Goal: Task Accomplishment & Management: Manage account settings

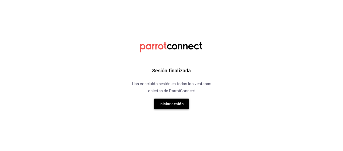
click at [166, 103] on button "Iniciar sesión" at bounding box center [171, 103] width 35 height 11
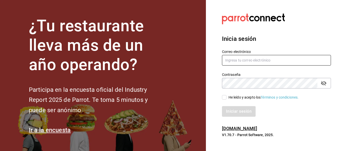
type input "[EMAIL_ADDRESS][DOMAIN_NAME]"
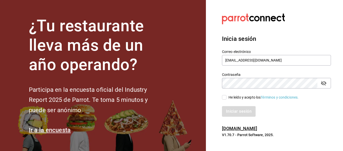
click at [226, 96] on input "He leído y acepto los Términos y condiciones." at bounding box center [224, 97] width 5 height 5
checkbox input "true"
click at [233, 111] on button "Iniciar sesión" at bounding box center [239, 111] width 34 height 11
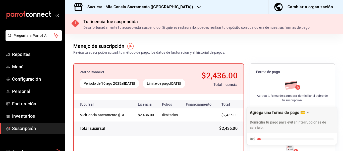
click at [118, 4] on h3 "Sucursal: MielCanela Sacramento ([GEOGRAPHIC_DATA])" at bounding box center [138, 7] width 110 height 6
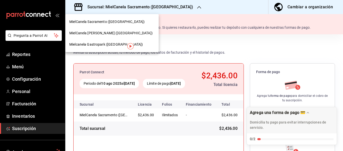
click at [84, 43] on span "Mielcanela Gastropark ([GEOGRAPHIC_DATA])" at bounding box center [106, 44] width 74 height 5
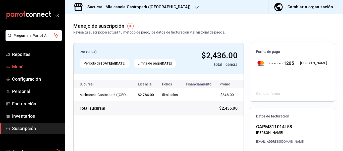
click at [18, 66] on span "Menú" at bounding box center [36, 66] width 49 height 7
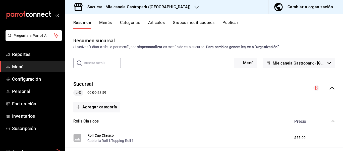
click at [296, 3] on button "Cambiar a organización" at bounding box center [304, 7] width 71 height 14
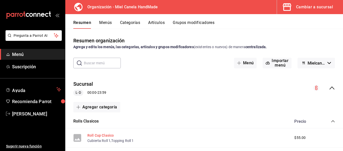
click at [101, 136] on button "Roll Cup Clasico" at bounding box center [100, 134] width 26 height 5
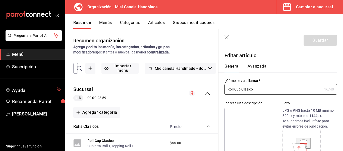
type input "$55.00"
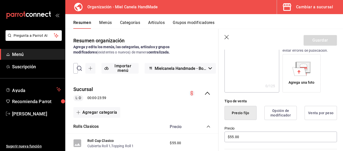
scroll to position [42, 0]
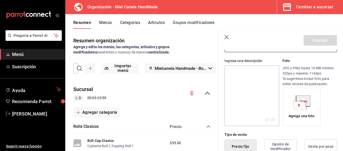
click at [303, 103] on icon at bounding box center [300, 104] width 14 height 9
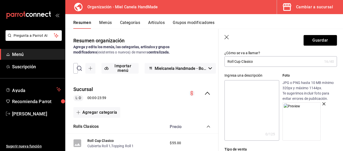
scroll to position [34, 0]
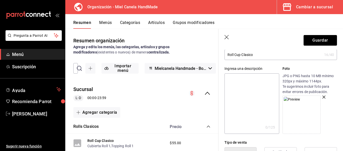
click at [244, 93] on textarea at bounding box center [252, 103] width 55 height 60
paste textarea "Rol individual cubierto de nuestro delicioso glaseado blanco a base de queso cr…"
type textarea "Rol individual cubierto de nuestro delicioso glaseado blanco a base de queso cr…"
type textarea "x"
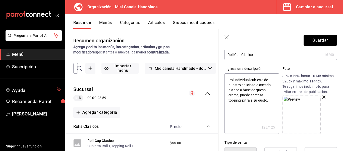
click at [249, 80] on textarea "Rol individual cubierto de nuestro delicioso glaseado blanco a base de queso cr…" at bounding box center [252, 103] width 55 height 60
type textarea "Rol individua cubierto de nuestro delicioso glaseado blanco a base de queso cre…"
type textarea "x"
type textarea "Rol individu cubierto de nuestro delicioso glaseado blanco a base de queso crem…"
type textarea "x"
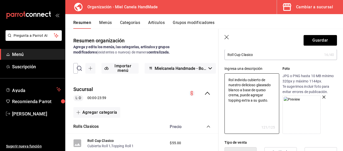
type textarea "Rol individ cubierto de nuestro delicioso glaseado blanco a base de queso crema…"
type textarea "x"
type textarea "Rol indivi cubierto de nuestro delicioso glaseado blanco a base de queso crema,…"
type textarea "x"
type textarea "Rol indiv cubierto de nuestro delicioso glaseado blanco a base de queso crema, …"
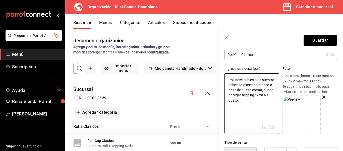
type textarea "x"
type textarea "Rol indi cubierto de nuestro delicioso glaseado blanco a base de queso crema, p…"
type textarea "x"
type textarea "Rol ind cubierto de nuestro delicioso glaseado blanco a base de queso crema, pu…"
type textarea "x"
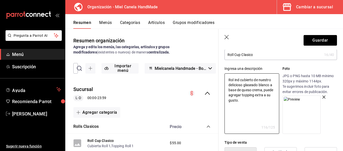
type textarea "Rol in cubierto de nuestro delicioso glaseado blanco a base de queso crema, pue…"
type textarea "x"
type textarea "Rol i cubierto de nuestro delicioso glaseado blanco a base de queso crema, pued…"
type textarea "x"
type textarea "Rol cubierto de nuestro delicioso glaseado blanco a base de queso crema, puede …"
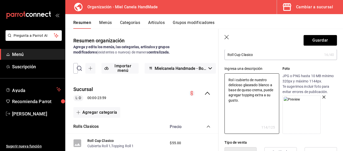
type textarea "x"
type textarea "Rol e cubierto de nuestro delicioso glaseado blanco a base de queso crema, pued…"
type textarea "x"
type textarea "Rol en cubierto de nuestro delicioso glaseado blanco a base de queso crema, pue…"
type textarea "x"
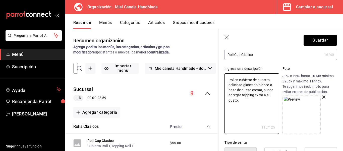
type textarea "Rol en cubierto de nuestro delicioso glaseado blanco a base de queso crema, pue…"
type textarea "x"
type textarea "Rol en t cubierto de nuestro delicioso glaseado blanco a base de queso crema, p…"
type textarea "x"
type textarea "Rol en tr cubierto de nuestro delicioso glaseado blanco a base de queso crema, …"
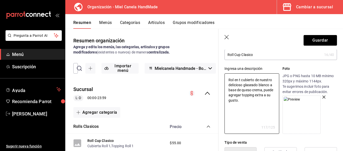
type textarea "x"
type textarea "Rol en tro cubierto de nuestro delicioso glaseado blanco a base de queso crema,…"
type textarea "x"
type textarea "Rol en tr cubierto de nuestro delicioso glaseado blanco a base de queso crema, …"
type textarea "x"
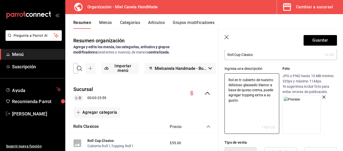
type textarea "Rol en t cubierto de nuestro delicioso glaseado blanco a base de queso crema, p…"
type textarea "x"
type textarea "Rol en cubierto de nuestro delicioso glaseado blanco a base de queso crema, pue…"
type textarea "x"
type textarea "Rol en p cubierto de nuestro delicioso glaseado blanco a base de queso crema, p…"
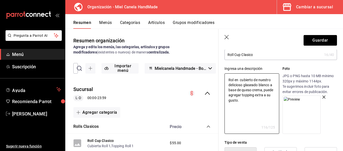
type textarea "x"
type textarea "Rol en pi cubierto de nuestro delicioso glaseado blanco a base de queso crema, …"
type textarea "x"
type textarea "Rol en pic cubierto de nuestro delicioso glaseado blanco a base de queso crema,…"
type textarea "x"
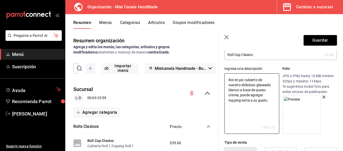
type textarea "Rol en pica cubierto de nuestro delicioso glaseado blanco a base de queso crema…"
type textarea "x"
type textarea "Rol en picado cubierto de nuestro delicioso glaseado blanco a base de queso cre…"
type textarea "x"
type textarea "Rol en picado cubierto de nuestro delicioso glaseado blanco a base de queso cre…"
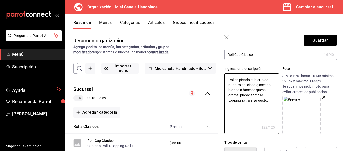
type textarea "x"
type textarea "Rol en picado e cubierto de nuestro delicioso glaseado blanco a base de queso c…"
type textarea "x"
type textarea "Rol en picado en cubierto de nuestro delicioso glaseado blanco a base de queso …"
type textarea "x"
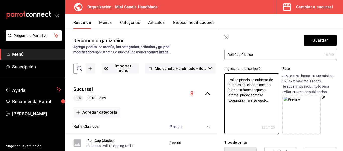
type textarea "Rol en picado encubierto de nuestro delicioso glaseado blanco a base de queso c…"
type textarea "x"
type textarea "Rol en picado enubierto de nuestro delicioso glaseado blanco a base de queso cr…"
type textarea "x"
type textarea "Rol en picado enbierto de nuestro delicioso glaseado blanco a base de queso cre…"
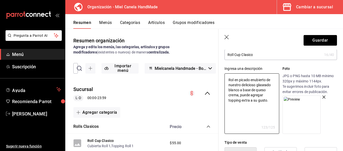
type textarea "x"
type textarea "Rol en picado enierto de nuestro delicioso glaseado blanco a base de queso crem…"
type textarea "x"
type textarea "Rol en picado enerto de nuestro delicioso glaseado blanco a base de queso crema…"
type textarea "x"
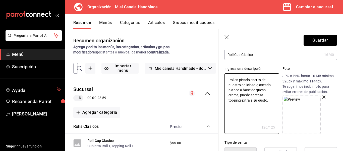
type textarea "Rol en picado enrto de nuestro delicioso glaseado blanco a base de queso crema,…"
type textarea "x"
type textarea "Rol en picado ento de nuestro delicioso glaseado blanco a base de queso crema, …"
type textarea "x"
type textarea "Rol en picado eno de nuestro delicioso glaseado blanco a base de queso crema, p…"
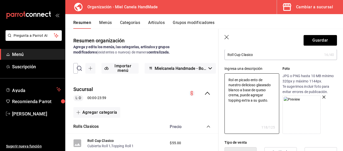
type textarea "x"
type textarea "Rol en picado en de nuestro delicioso glaseado blanco a base de queso crema, pu…"
type textarea "x"
type textarea "Rol en picado env de nuestro delicioso glaseado blanco a base de queso crema, p…"
type textarea "x"
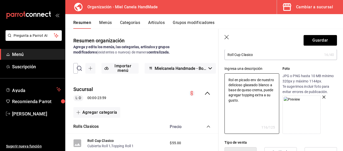
type textarea "Rol en picado enva de nuestro delicioso glaseado blanco a base de queso crema, …"
type textarea "x"
type textarea "Rol en picado envas de nuestro delicioso glaseado blanco a base de queso crema,…"
type textarea "x"
type textarea "Rol en picado envasp de nuestro delicioso glaseado blanco a base de queso crema…"
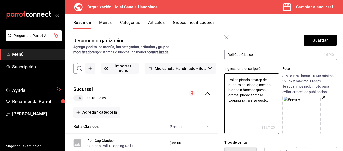
type textarea "x"
type textarea "Rol en picado envas de nuestro delicioso glaseado blanco a base de queso crema,…"
type textarea "x"
type textarea "Rol en picado envaso de nuestro delicioso glaseado blanco a base de queso crema…"
type textarea "x"
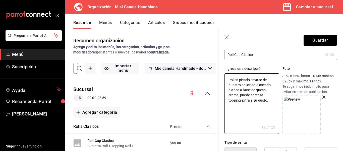
type textarea "Rol en picado en vaso de nuestro delicioso glaseado blanco a base de queso crem…"
type textarea "x"
type textarea "Rol en picado en vaso e nuestro delicioso glaseado blanco a base de queso crema…"
type textarea "x"
type textarea "Rol en picado en vaso nuestro delicioso glaseado blanco a base de queso crema, …"
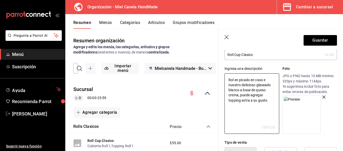
type textarea "x"
type textarea "Rol en picado en vaso nuestro delicioso glaseado blanco a base de queso crema, …"
type textarea "x"
type textarea "Rol en picado en vaso uestro delicioso glaseado blanco a base de queso crema, p…"
type textarea "x"
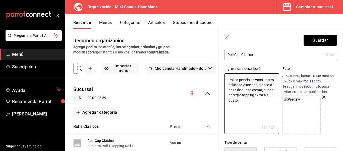
type textarea "Rol en picado en vaso estro delicioso glaseado blanco a base de queso crema, pu…"
type textarea "x"
type textarea "Rol en picado en vaso nestro delicioso glaseado blanco a base de queso crema, p…"
type textarea "x"
type textarea "Rol en picado en vaso nuestro delicioso glaseado blanco a base de queso crema, …"
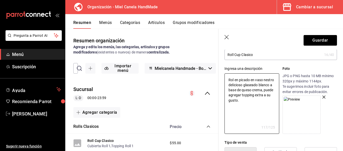
type textarea "x"
type textarea "Rol en picado en vaso nuestro delicioso glaseado blanco a base de queso crema, …"
type textarea "x"
type textarea "Rol en picado en vaso c nuestro delicioso glaseado blanco a base de queso crema…"
type textarea "x"
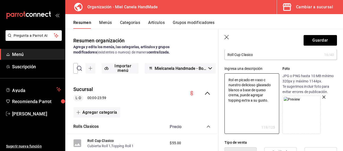
type textarea "Rol en picado en vaso co nuestro delicioso glaseado blanco a base de queso crem…"
type textarea "x"
type textarea "Rol en picado en vaso con nuestro delicioso glaseado blanco a base de queso cre…"
type textarea "x"
type textarea "Rol en picado en vaso con nuestro delicioso glaseado blanco a base de queso cre…"
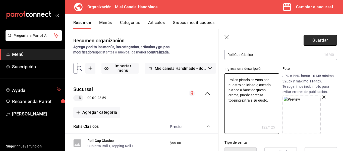
click at [316, 40] on button "Guardar" at bounding box center [320, 40] width 33 height 11
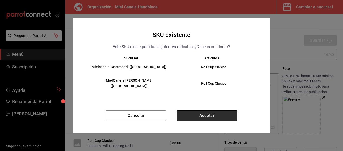
click at [213, 117] on button "Aceptar" at bounding box center [207, 115] width 61 height 11
type textarea "x"
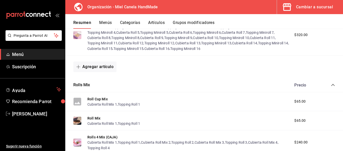
scroll to position [308, 0]
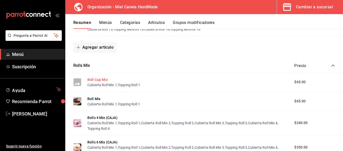
click at [101, 80] on button "Roll Cup Mix" at bounding box center [97, 79] width 20 height 5
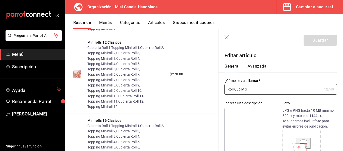
click at [304, 142] on icon at bounding box center [303, 140] width 7 height 3
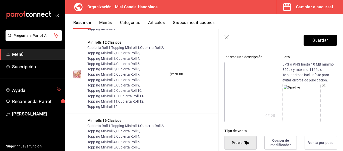
scroll to position [44, 0]
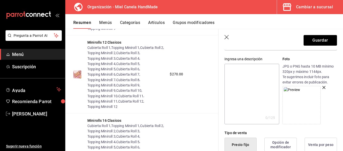
click at [253, 76] on textarea at bounding box center [252, 94] width 55 height 60
paste textarea "Rol individual cubierto de nuestro delicioso glaseado blanco a base de queso cr…"
type textarea "Rol individual cubierto de nuestro delicioso glaseado blanco a base de queso cr…"
type textarea "x"
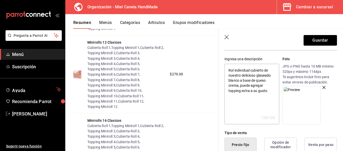
click at [251, 69] on textarea "Rol individual cubierto de nuestro delicioso glaseado blanco a base de queso cr…" at bounding box center [252, 94] width 55 height 60
type textarea "Rol individualcubierto de nuestro delicioso glaseado blanco a base de queso cre…"
type textarea "x"
type textarea "Rol individuacubierto de nuestro delicioso glaseado blanco a base de queso crem…"
type textarea "x"
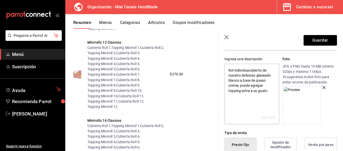
type textarea "Rol individucubierto de nuestro delicioso glaseado blanco a base de queso crema…"
type textarea "x"
type textarea "Rol individcubierto de nuestro delicioso glaseado blanco a base de queso crema,…"
type textarea "x"
type textarea "Rol indivicubierto de nuestro delicioso glaseado blanco a base de queso crema, …"
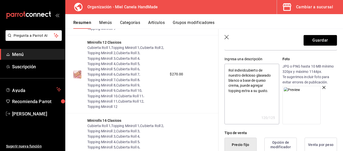
type textarea "x"
type textarea "Rol indivcubierto de nuestro delicioso glaseado blanco a base de queso crema, p…"
type textarea "x"
type textarea "Rol indicubierto de nuestro delicioso glaseado blanco a base de queso crema, pu…"
type textarea "x"
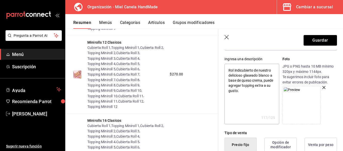
type textarea "Rol indcubierto de nuestro delicioso glaseado blanco a base de queso crema, pue…"
type textarea "x"
type textarea "Rol incubierto de nuestro delicioso glaseado blanco a base de queso crema, pued…"
type textarea "x"
type textarea "Rol icubierto de nuestro delicioso glaseado blanco a base de queso crema, puede…"
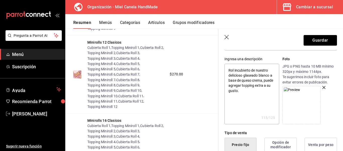
type textarea "x"
type textarea "Rol icubierto de nuestro delicioso glaseado blanco a base de queso crema, puede…"
type textarea "x"
click at [242, 77] on textarea "Rol icubierto de nuestro delicioso glaseado blanco a base de queso crema, puede…" at bounding box center [252, 94] width 55 height 60
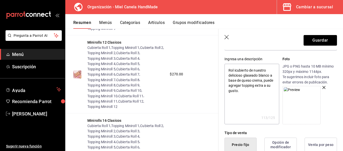
click at [242, 77] on textarea "Rol icubierto de nuestro delicioso glaseado blanco a base de queso crema, puede…" at bounding box center [252, 94] width 55 height 60
paste textarea "ndividual cubierto de uno de nuestros 4 deliciosos sabores adicionales a escoger"
type textarea "Rol individual cubierto de uno de nuestros 4 deliciosos sabores adicionales a e…"
type textarea "x"
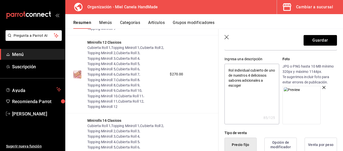
click at [248, 70] on textarea "Rol individual cubierto de uno de nuestros 4 deliciosos sabores adicionales a e…" at bounding box center [252, 94] width 55 height 60
type textarea "Rol individul cubierto de uno de nuestros 4 deliciosos sabores adicionales a es…"
type textarea "x"
type textarea "Rol individl cubierto de uno de nuestros 4 deliciosos sabores adicionales a esc…"
type textarea "x"
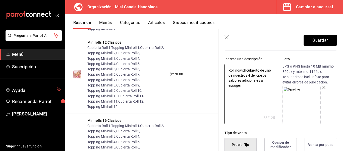
type textarea "Rol indivil cubierto de uno de nuestros 4 deliciosos sabores adicionales a esco…"
type textarea "x"
type textarea "Rol indivl cubierto de uno de nuestros 4 deliciosos sabores adicionales a escog…"
type textarea "x"
type textarea "Rol indil cubierto de uno de nuestros 4 deliciosos sabores adicionales a escoger"
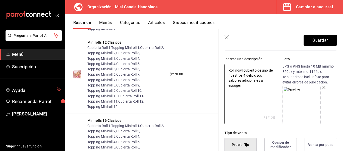
type textarea "x"
type textarea "Rol indl cubierto de uno de nuestros 4 deliciosos sabores adicionales a escoger"
type textarea "x"
type textarea "Rol inl cubierto de uno de nuestros 4 deliciosos sabores adicionales a escoger"
type textarea "x"
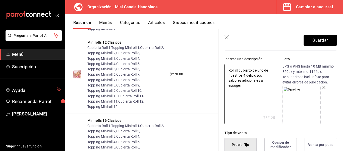
type textarea "Rol il cubierto de uno de nuestros 4 deliciosos sabores adicionales a escoger"
type textarea "x"
type textarea "Rol l cubierto de uno de nuestros 4 deliciosos sabores adicionales a escoger"
type textarea "x"
type textarea "Roll cubierto de uno de nuestros 4 deliciosos sabores adicionales a escoger"
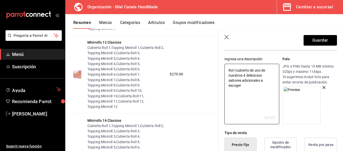
type textarea "x"
type textarea "Roll cubierto de uno de nuestros 4 deliciosos sabores adicionales a escoger"
type textarea "x"
type textarea "Roll e cubierto de uno de nuestros 4 deliciosos sabores adicionales a escoger"
type textarea "x"
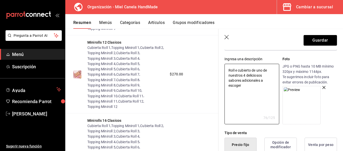
type textarea "Roll en cubierto de uno de nuestros 4 deliciosos sabores adicionales a escoger"
type textarea "x"
type textarea "Roll en cubierto de uno de nuestros 4 deliciosos sabores adicionales a escoger"
type textarea "x"
type textarea "Roll en v cubierto de uno de nuestros 4 deliciosos sabores adicionales a escoger"
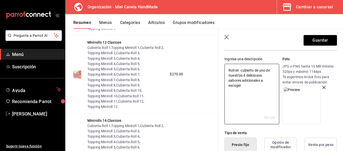
type textarea "x"
type textarea "Roll en va cubierto de uno de nuestros 4 deliciosos sabores adicionales a escog…"
type textarea "x"
type textarea "Roll en vas cubierto de uno de nuestros 4 deliciosos sabores adicionales a esco…"
type textarea "x"
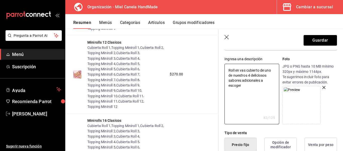
type textarea "Roll en vaso cubierto de uno de nuestros 4 deliciosos sabores adicionales a esc…"
type textarea "x"
type textarea "Roll en vas cubierto de uno de nuestros 4 deliciosos sabores adicionales a esco…"
type textarea "x"
type textarea "Roll en va cubierto de uno de nuestros 4 deliciosos sabores adicionales a escog…"
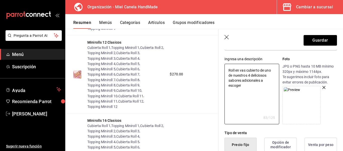
type textarea "x"
type textarea "Roll en v cubierto de uno de nuestros 4 deliciosos sabores adicionales a escoger"
type textarea "x"
type textarea "Roll en cubierto de uno de nuestros 4 deliciosos sabores adicionales a escoger"
type textarea "x"
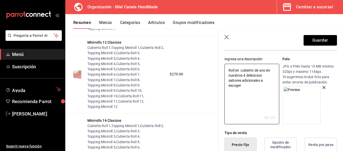
type textarea "Roll en cubierto de uno de nuestros 4 deliciosos sabores adicionales a escoger"
type textarea "x"
type textarea "Roll e cubierto de uno de nuestros 4 deliciosos sabores adicionales a escoger"
type textarea "x"
type textarea "Roll cubierto de uno de nuestros 4 deliciosos sabores adicionales a escoger"
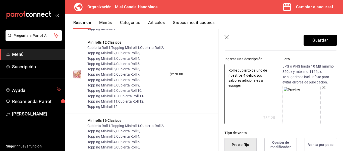
type textarea "x"
type textarea "Roll o cubierto de uno de nuestros 4 deliciosos sabores adicionales a escoger"
type textarea "x"
type textarea "Roll cubierto de uno de nuestros 4 deliciosos sabores adicionales a escoger"
type textarea "x"
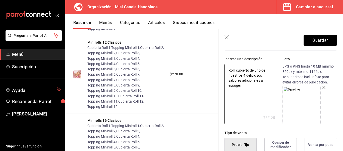
type textarea "Roll p cubierto de uno de nuestros 4 deliciosos sabores adicionales a escoger"
type textarea "x"
type textarea "Roll pic cubierto de uno de nuestros 4 deliciosos sabores adicionales a escoger"
type textarea "x"
type textarea "Roll pica cubierto de uno de nuestros 4 deliciosos sabores adicionales a escoger"
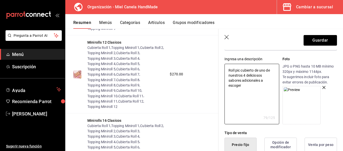
type textarea "x"
type textarea "Roll picado cubierto de uno de nuestros 4 deliciosos sabores adicionales a esco…"
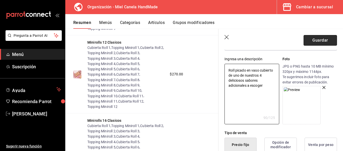
click at [311, 40] on button "Guardar" at bounding box center [320, 40] width 33 height 11
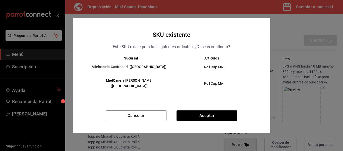
click at [201, 107] on div "SKU existente Este SKU existe para los siguientes articulos. ¿Deseas continuar?…" at bounding box center [172, 75] width 198 height 115
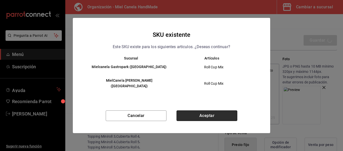
click at [198, 112] on button "Aceptar" at bounding box center [207, 115] width 61 height 11
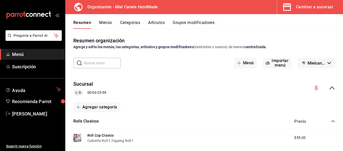
click at [107, 25] on button "Menús" at bounding box center [105, 24] width 13 height 9
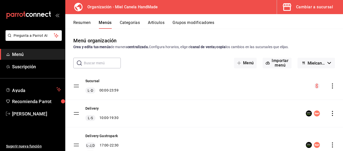
click at [330, 144] on icon "actions" at bounding box center [332, 144] width 5 height 5
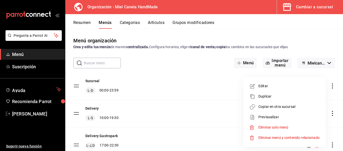
click at [271, 106] on span "Copiar en otra sucursal" at bounding box center [289, 106] width 61 height 5
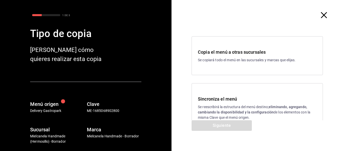
click at [223, 90] on div "Sincroniza el menú Se reescribirá la estructura del menú destino; eliminando, a…" at bounding box center [257, 107] width 131 height 49
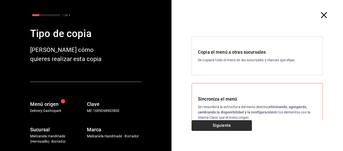
click at [215, 130] on button "Siguiente" at bounding box center [222, 125] width 60 height 11
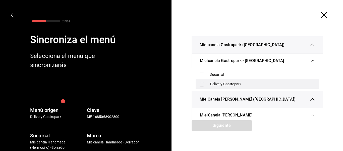
click at [223, 83] on div "Delivery Gastropark" at bounding box center [262, 83] width 105 height 5
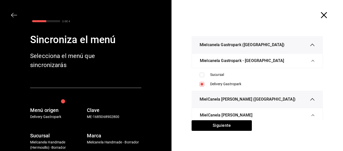
scroll to position [7, 0]
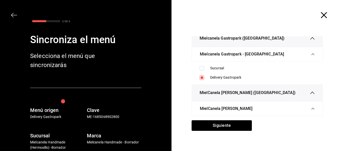
click at [311, 110] on icon "button" at bounding box center [313, 109] width 4 height 4
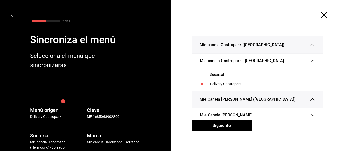
scroll to position [0, 0]
click at [307, 110] on div "MielCanela [PERSON_NAME]" at bounding box center [257, 115] width 115 height 14
drag, startPoint x: 320, startPoint y: 108, endPoint x: 315, endPoint y: 96, distance: 12.7
click at [315, 96] on div "Mielcanela Gastropark ([GEOGRAPHIC_DATA]) Mielcanela Gastropark - [GEOGRAPHIC_D…" at bounding box center [258, 91] width 172 height 123
click at [311, 99] on icon "button" at bounding box center [313, 99] width 4 height 3
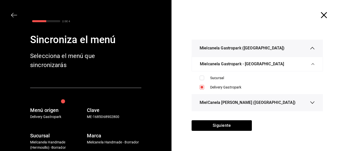
click at [307, 99] on div "MielCanela [PERSON_NAME] ([GEOGRAPHIC_DATA])" at bounding box center [257, 102] width 115 height 17
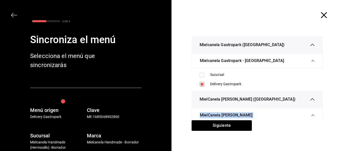
scroll to position [7, 0]
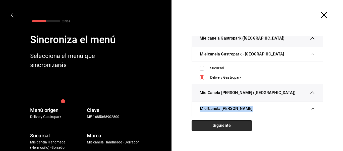
click at [215, 125] on button "Siguiente" at bounding box center [222, 125] width 60 height 11
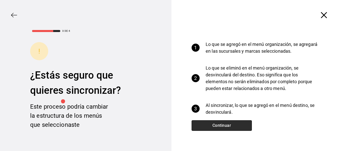
click at [215, 124] on button "Continuar" at bounding box center [222, 125] width 60 height 11
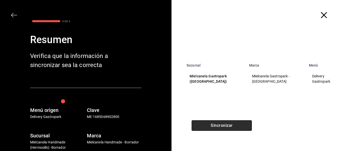
click at [215, 125] on button "Sincronizar" at bounding box center [222, 125] width 60 height 11
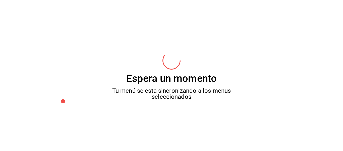
click at [215, 125] on div "Espera un momento Tu menú se esta sincronizando a los menus seleccionados" at bounding box center [171, 75] width 343 height 151
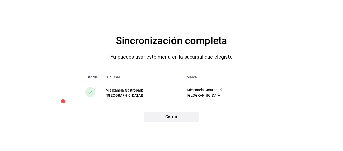
click at [180, 112] on button "Cerrar" at bounding box center [172, 116] width 56 height 11
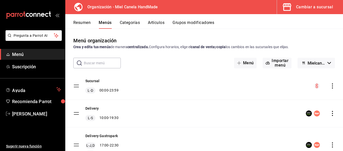
click at [303, 7] on div "Cambiar a sucursal" at bounding box center [314, 7] width 37 height 7
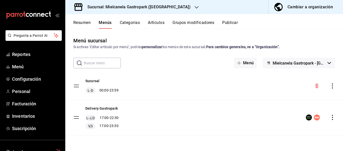
click at [333, 118] on icon "actions" at bounding box center [332, 117] width 5 height 5
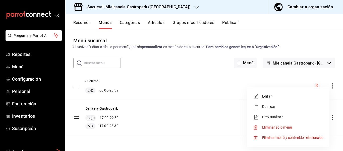
click at [228, 24] on div at bounding box center [171, 75] width 343 height 151
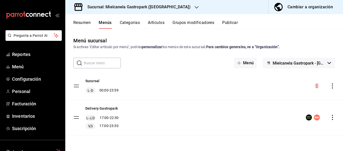
click at [228, 24] on button "Publicar" at bounding box center [230, 24] width 16 height 9
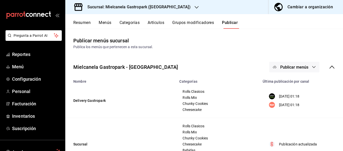
click at [296, 65] on span "Publicar menús" at bounding box center [295, 67] width 28 height 5
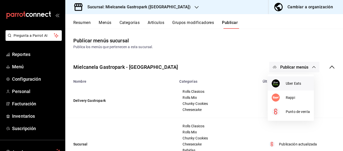
click at [276, 81] on img at bounding box center [276, 83] width 8 height 8
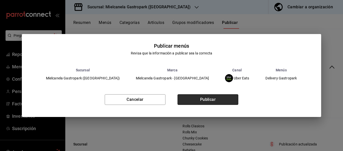
click at [213, 98] on button "Publicar" at bounding box center [208, 99] width 61 height 11
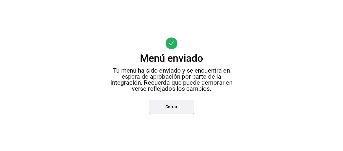
click at [178, 110] on button "Cerrar" at bounding box center [171, 107] width 45 height 14
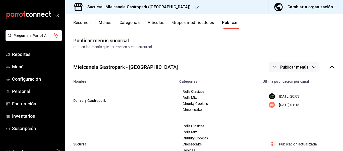
click at [85, 25] on button "Resumen" at bounding box center [81, 24] width 17 height 9
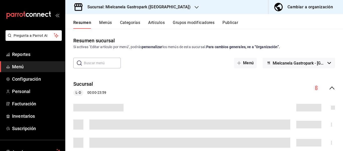
click at [312, 6] on div "Cambiar a organización" at bounding box center [311, 7] width 46 height 7
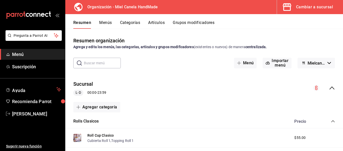
click at [330, 89] on icon "collapse-menu-row" at bounding box center [332, 87] width 5 height 3
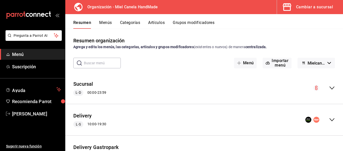
scroll to position [35, 0]
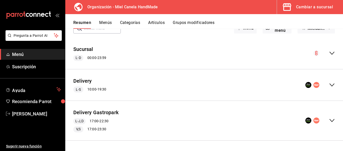
click at [329, 120] on icon "collapse-menu-row" at bounding box center [332, 120] width 6 height 6
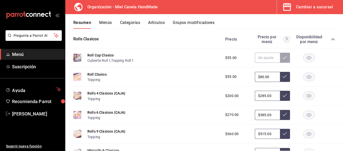
scroll to position [156, 0]
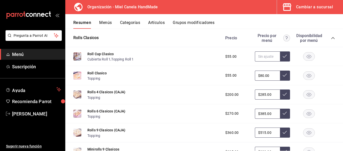
click at [272, 56] on input "text" at bounding box center [267, 56] width 25 height 10
click at [284, 57] on button at bounding box center [285, 56] width 10 height 10
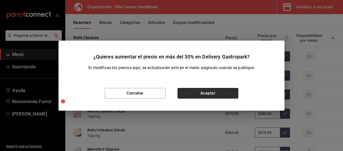
click at [212, 96] on button "Aceptar" at bounding box center [208, 93] width 61 height 11
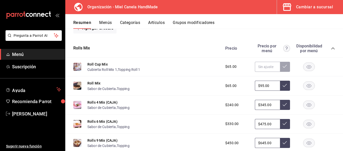
scroll to position [344, 0]
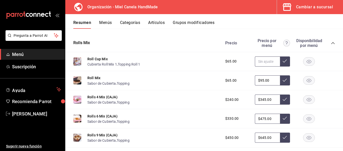
click at [259, 62] on input "text" at bounding box center [267, 61] width 25 height 10
click at [280, 62] on button at bounding box center [285, 61] width 10 height 10
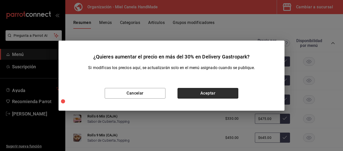
click at [227, 94] on button "Aceptar" at bounding box center [208, 93] width 61 height 11
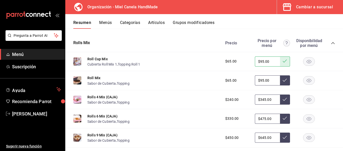
click at [106, 25] on button "Menús" at bounding box center [105, 24] width 13 height 9
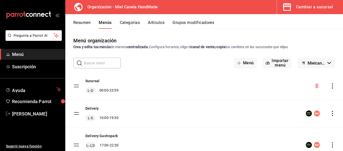
click at [330, 115] on icon "actions" at bounding box center [332, 113] width 5 height 5
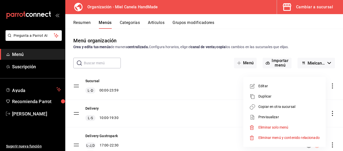
click at [279, 104] on span "Copiar en otra sucursal" at bounding box center [289, 106] width 61 height 5
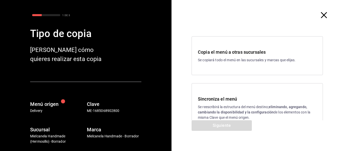
click at [226, 95] on h3 "Sincroniza el menú" at bounding box center [257, 98] width 119 height 7
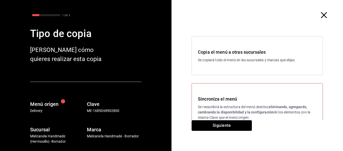
click at [220, 128] on button "Siguiente" at bounding box center [222, 125] width 60 height 11
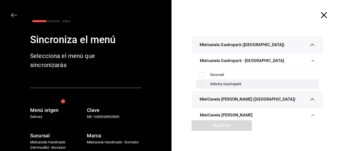
click at [230, 86] on div "Delivery Gastropark" at bounding box center [262, 83] width 105 height 5
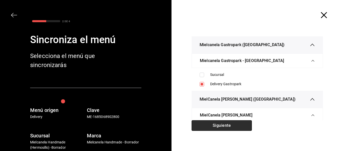
click at [220, 127] on button "Siguiente" at bounding box center [222, 125] width 60 height 11
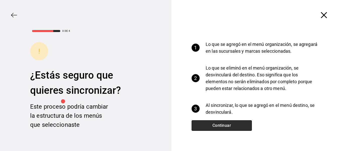
click at [233, 122] on button "Continuar" at bounding box center [222, 125] width 60 height 11
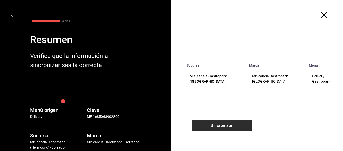
click at [233, 122] on button "Sincronizar" at bounding box center [222, 125] width 60 height 11
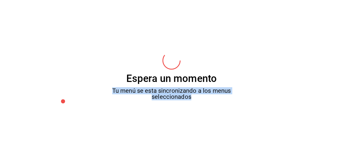
click at [233, 122] on div "Espera un momento Tu menú se esta sincronizando a los menus seleccionados" at bounding box center [171, 75] width 343 height 151
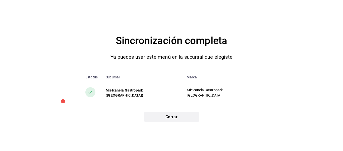
click at [173, 119] on button "Cerrar" at bounding box center [172, 116] width 56 height 11
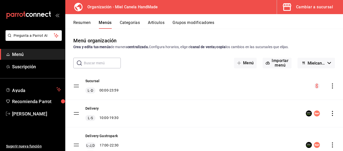
click at [294, 4] on span "button" at bounding box center [288, 7] width 12 height 10
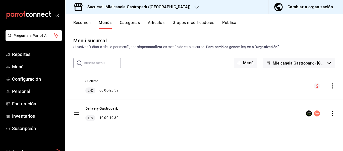
click at [230, 23] on button "Publicar" at bounding box center [230, 24] width 16 height 9
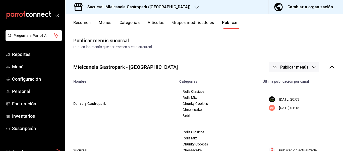
click at [296, 65] on span "Publicar menús" at bounding box center [295, 67] width 28 height 5
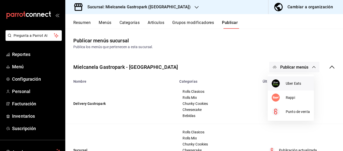
click at [280, 83] on div at bounding box center [279, 83] width 14 height 8
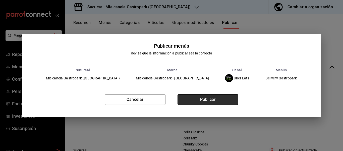
click at [233, 96] on button "Publicar" at bounding box center [208, 99] width 61 height 11
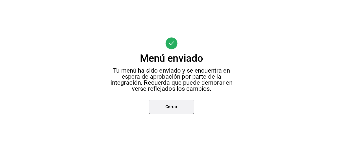
click at [176, 104] on button "Cerrar" at bounding box center [171, 107] width 45 height 14
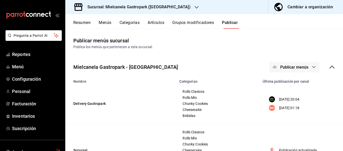
click at [286, 67] on span "Publicar menús" at bounding box center [295, 67] width 28 height 5
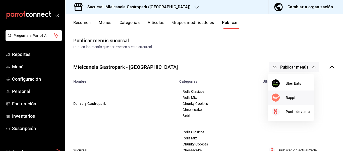
click at [279, 94] on div at bounding box center [279, 97] width 14 height 8
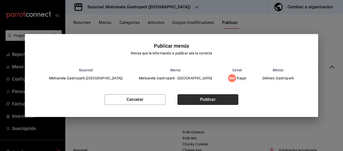
click at [213, 100] on button "Publicar" at bounding box center [208, 99] width 61 height 11
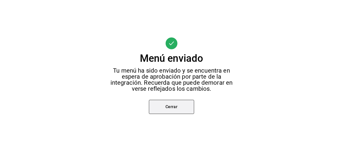
click at [182, 109] on button "Cerrar" at bounding box center [171, 107] width 45 height 14
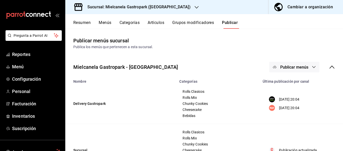
click at [106, 26] on button "Menús" at bounding box center [105, 24] width 13 height 9
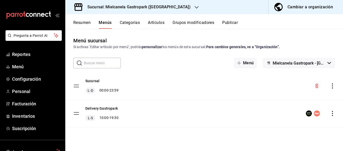
click at [335, 113] on icon "actions" at bounding box center [332, 113] width 5 height 5
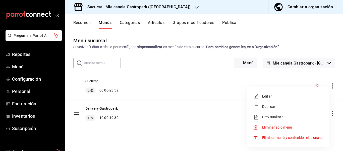
click at [283, 98] on span "Editar" at bounding box center [292, 96] width 61 height 5
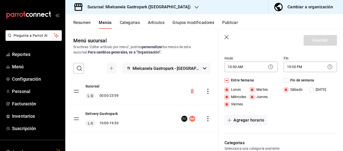
scroll to position [53, 0]
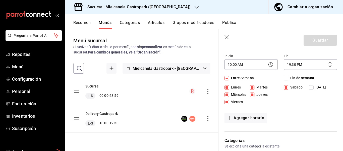
click at [311, 86] on input "[DATE]" at bounding box center [311, 87] width 5 height 5
click at [300, 3] on button "Cambiar a organización" at bounding box center [304, 7] width 71 height 14
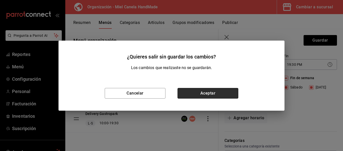
click at [202, 95] on button "Aceptar" at bounding box center [208, 93] width 61 height 11
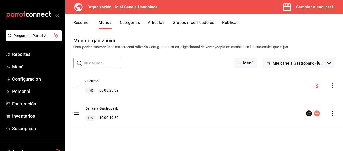
click at [334, 118] on div "Delivery Gastropark L-S 10:00 - 19:30" at bounding box center [204, 113] width 278 height 27
click at [333, 116] on div "menu-maker-table" at bounding box center [320, 113] width 29 height 6
click at [332, 113] on icon "actions" at bounding box center [332, 113] width 5 height 5
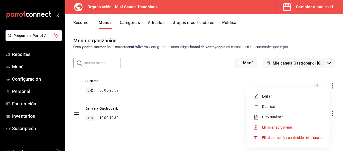
click at [285, 97] on span "Editar" at bounding box center [292, 96] width 61 height 5
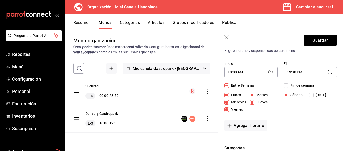
scroll to position [46, 0]
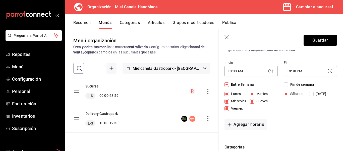
click at [242, 87] on span "Entre Semana" at bounding box center [241, 84] width 25 height 5
click at [229, 87] on input "Entre Semana" at bounding box center [227, 84] width 5 height 5
click at [242, 87] on span "Entre Semana" at bounding box center [241, 84] width 25 height 5
click at [229, 87] on input "Entre Semana" at bounding box center [227, 84] width 5 height 5
click at [289, 84] on span "Fin de semana" at bounding box center [302, 84] width 26 height 5
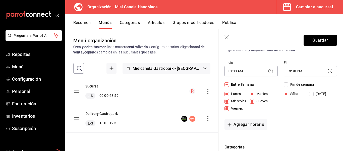
click at [288, 84] on input "Fin de semana" at bounding box center [286, 84] width 5 height 5
click at [285, 86] on input "Fin de semana" at bounding box center [286, 84] width 5 height 5
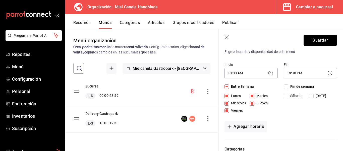
scroll to position [48, 0]
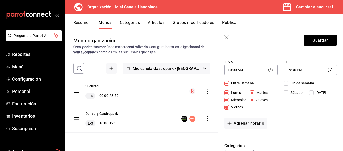
click at [241, 106] on span "Viernes" at bounding box center [236, 106] width 14 height 5
click at [229, 106] on input "Viernes" at bounding box center [227, 107] width 5 height 5
click at [309, 92] on input "[DATE]" at bounding box center [311, 92] width 5 height 5
click at [234, 68] on body "Pregunta a Parrot AI Reportes Menú Configuración Personal Facturación Inventari…" at bounding box center [171, 75] width 343 height 151
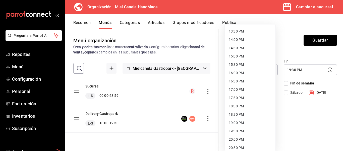
scroll to position [226, 0]
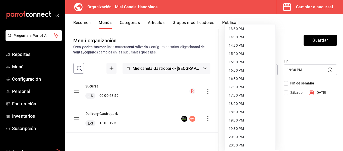
click at [244, 89] on li "17:00 PM" at bounding box center [250, 87] width 51 height 8
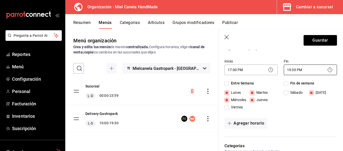
click at [296, 73] on body "Pregunta a Parrot AI Reportes Menú Configuración Personal Facturación Inventari…" at bounding box center [171, 75] width 343 height 151
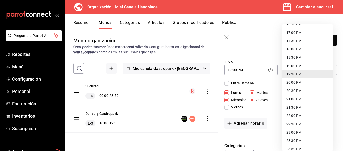
scroll to position [285, 0]
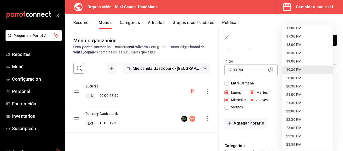
click at [312, 119] on li "22:30 PM" at bounding box center [308, 119] width 51 height 8
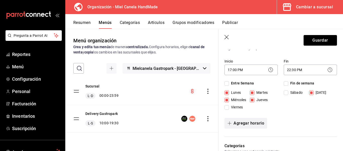
click at [254, 122] on button "Agregar horario" at bounding box center [246, 123] width 43 height 11
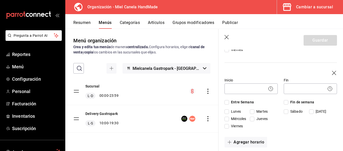
scroll to position [106, 0]
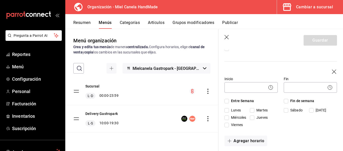
click at [293, 113] on div "[DATE][PERSON_NAME][DATE]" at bounding box center [309, 110] width 51 height 7
click at [293, 113] on span "Sábado" at bounding box center [296, 109] width 14 height 5
click at [289, 112] on input "Sábado" at bounding box center [286, 110] width 5 height 5
click at [237, 126] on span "Viernes" at bounding box center [236, 124] width 14 height 5
click at [229, 126] on input "Viernes" at bounding box center [227, 124] width 5 height 5
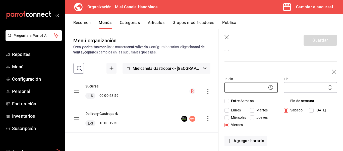
click at [234, 87] on body "Pregunta a Parrot AI Reportes Menú Configuración Personal Facturación Inventari…" at bounding box center [171, 75] width 343 height 151
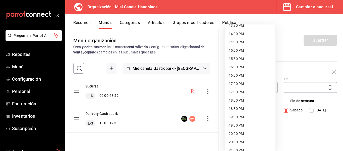
scroll to position [234, 0]
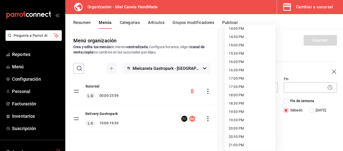
click at [248, 78] on li "17:00 PM" at bounding box center [250, 78] width 51 height 8
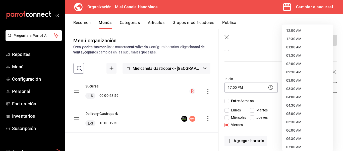
click at [292, 85] on body "Pregunta a Parrot AI Reportes Menú Configuración Personal Facturación Inventari…" at bounding box center [171, 75] width 343 height 151
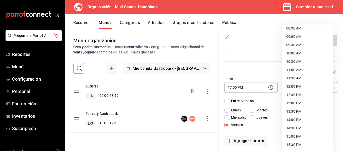
scroll to position [157, 0]
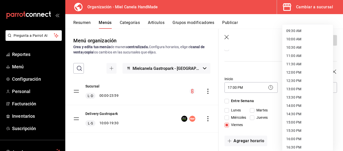
drag, startPoint x: 319, startPoint y: 87, endPoint x: 312, endPoint y: 71, distance: 17.6
click at [312, 71] on ul "12:00 AM 12:30 AM 01:00 AM 01:30 AM 02:00 AM 02:30 AM 03:00 AM 03:30 AM 04:00 A…" at bounding box center [308, 72] width 51 height 411
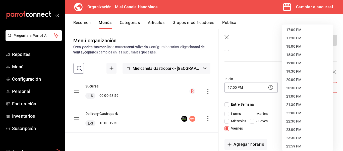
scroll to position [285, 0]
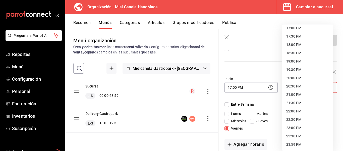
click at [322, 133] on li "23:30 PM" at bounding box center [308, 136] width 51 height 8
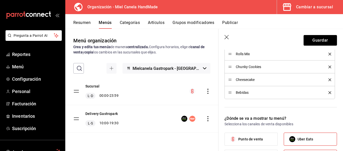
scroll to position [261, 0]
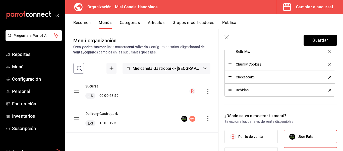
click at [329, 90] on icon "delete" at bounding box center [330, 89] width 3 height 3
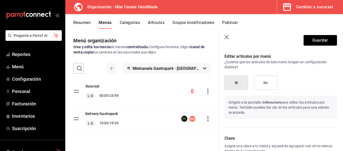
scroll to position [385, 0]
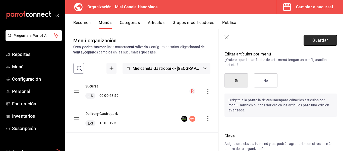
click at [318, 42] on button "Guardar" at bounding box center [320, 40] width 33 height 11
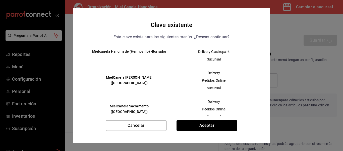
scroll to position [48, 0]
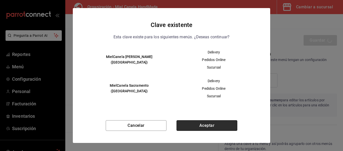
click at [218, 123] on button "Aceptar" at bounding box center [207, 125] width 61 height 11
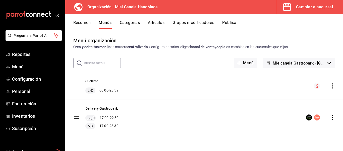
click at [301, 58] on button "Mielcanela Gastropark - [GEOGRAPHIC_DATA]" at bounding box center [299, 63] width 72 height 11
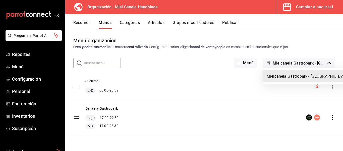
click at [301, 58] on div at bounding box center [171, 75] width 343 height 151
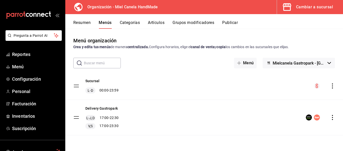
click at [331, 119] on icon "actions" at bounding box center [332, 117] width 5 height 5
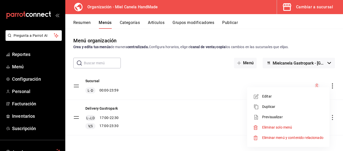
click at [226, 134] on div at bounding box center [171, 75] width 343 height 151
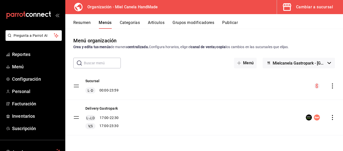
click at [105, 23] on button "Menús" at bounding box center [105, 24] width 13 height 9
click at [331, 118] on icon "actions" at bounding box center [332, 117] width 5 height 5
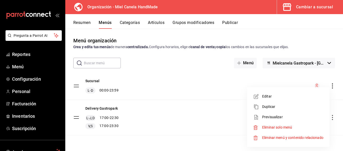
click at [211, 118] on div at bounding box center [171, 75] width 343 height 151
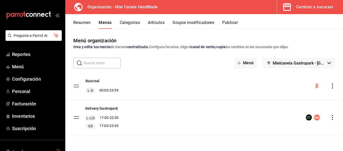
click at [89, 25] on button "Resumen" at bounding box center [81, 24] width 17 height 9
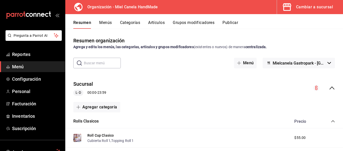
click at [330, 89] on icon "collapse-menu-row" at bounding box center [332, 88] width 6 height 6
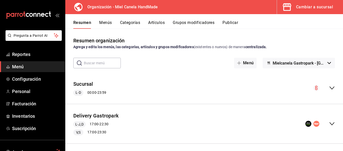
click at [235, 25] on button "Publicar" at bounding box center [231, 24] width 16 height 9
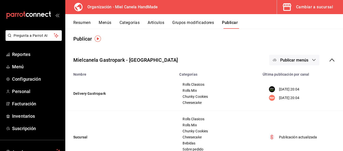
scroll to position [1, 0]
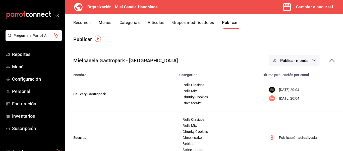
click at [282, 60] on span "Publicar menús" at bounding box center [295, 60] width 28 height 5
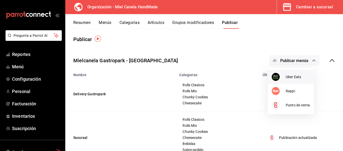
click at [277, 80] on img at bounding box center [276, 77] width 8 height 8
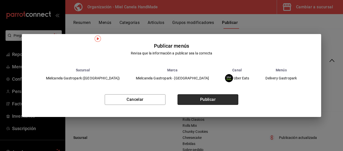
click at [230, 96] on button "Publicar" at bounding box center [208, 99] width 61 height 11
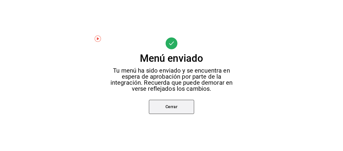
click at [180, 109] on button "Cerrar" at bounding box center [171, 107] width 45 height 14
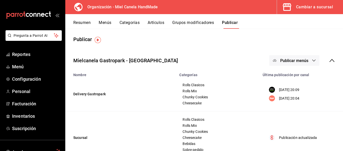
scroll to position [0, 0]
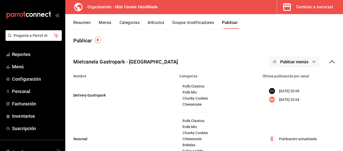
click at [283, 65] on button "Publicar menús" at bounding box center [295, 61] width 50 height 11
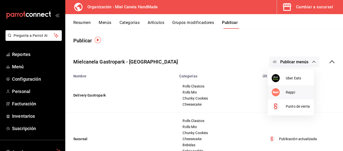
click at [280, 92] on div at bounding box center [279, 92] width 14 height 8
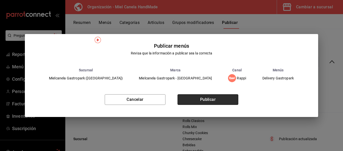
click at [219, 102] on button "Publicar" at bounding box center [208, 99] width 61 height 11
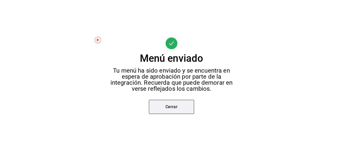
click at [174, 105] on button "Cerrar" at bounding box center [171, 107] width 45 height 14
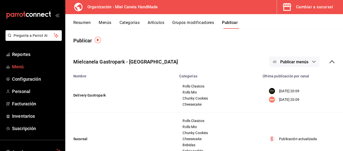
click at [26, 65] on span "Menú" at bounding box center [36, 66] width 49 height 7
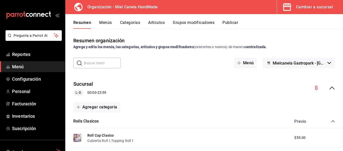
click at [329, 85] on icon "collapse-menu-row" at bounding box center [332, 88] width 6 height 6
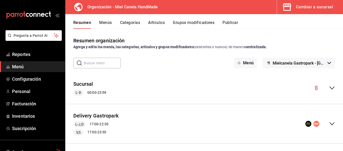
click at [303, 6] on div "Cambiar a sucursal" at bounding box center [314, 7] width 37 height 7
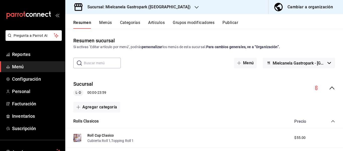
click at [234, 28] on button "Publicar" at bounding box center [231, 24] width 16 height 9
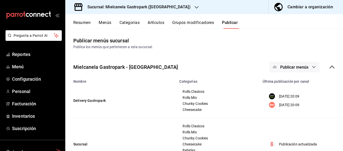
click at [99, 24] on button "Menús" at bounding box center [105, 24] width 13 height 9
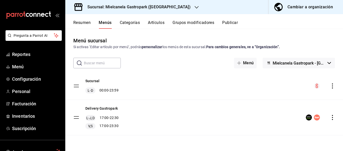
click at [236, 23] on button "Publicar" at bounding box center [230, 24] width 16 height 9
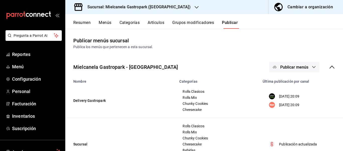
click at [296, 66] on span "Publicar menús" at bounding box center [295, 67] width 28 height 5
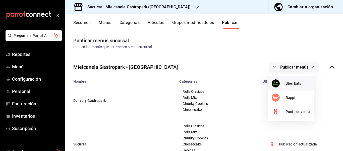
click at [282, 81] on div at bounding box center [279, 83] width 14 height 8
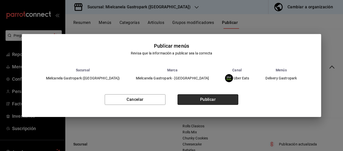
click at [227, 100] on button "Publicar" at bounding box center [208, 99] width 61 height 11
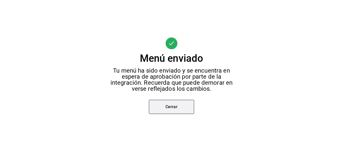
click at [185, 102] on button "Cerrar" at bounding box center [171, 107] width 45 height 14
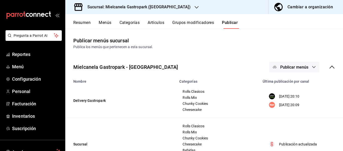
click at [278, 56] on div "Mielcanela Gastropark - Hermosillo Publicar menús Nombre Categorías Última publ…" at bounding box center [204, 116] width 278 height 125
click at [276, 66] on button "Publicar menús" at bounding box center [295, 67] width 50 height 11
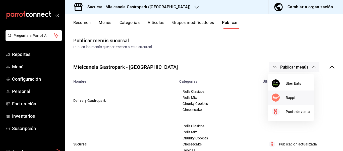
click at [279, 92] on li "Rappi" at bounding box center [291, 97] width 46 height 14
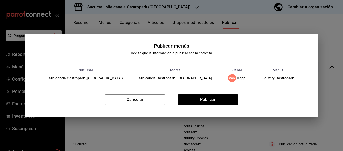
click at [212, 94] on div "Cancelar Publicar" at bounding box center [172, 101] width 294 height 31
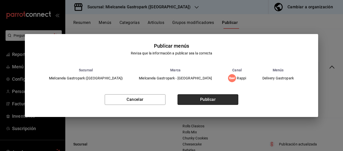
click at [209, 101] on button "Publicar" at bounding box center [208, 99] width 61 height 11
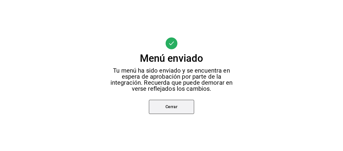
click at [186, 108] on button "Cerrar" at bounding box center [171, 107] width 45 height 14
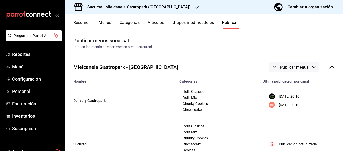
click at [281, 6] on icon "button" at bounding box center [279, 7] width 10 height 10
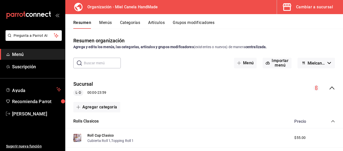
click at [329, 85] on icon "collapse-menu-row" at bounding box center [332, 88] width 6 height 6
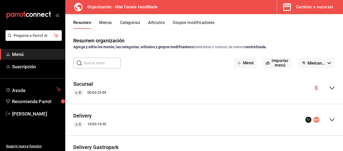
click at [102, 27] on button "Menús" at bounding box center [105, 24] width 13 height 9
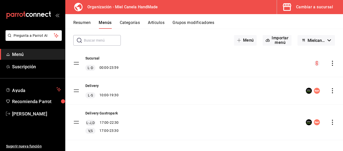
scroll to position [26, 0]
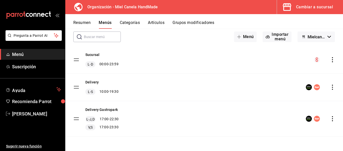
click at [87, 22] on button "Resumen" at bounding box center [81, 24] width 17 height 9
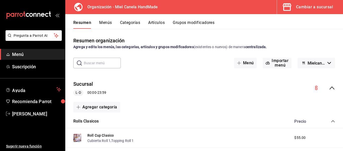
click at [333, 87] on div "Sucursal L-D 00:00 - 23:59" at bounding box center [204, 87] width 278 height 23
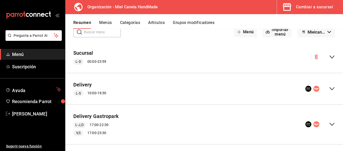
scroll to position [35, 0]
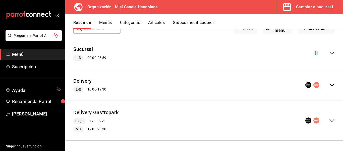
click at [329, 121] on icon "collapse-menu-row" at bounding box center [332, 120] width 6 height 6
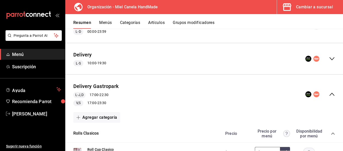
scroll to position [0, 0]
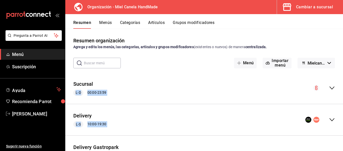
drag, startPoint x: 330, startPoint y: 50, endPoint x: 336, endPoint y: 117, distance: 67.6
click at [336, 117] on div "Resumen organización Agrega y edita los menús, las categorías, artículos y grup…" at bounding box center [204, 94] width 278 height 114
click at [334, 116] on div "Delivery L-S 10:00 - 19:30" at bounding box center [204, 119] width 278 height 23
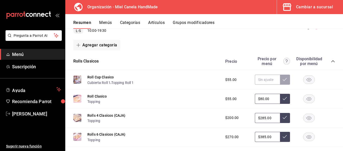
scroll to position [98, 0]
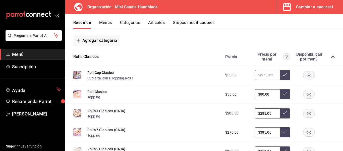
click at [272, 71] on input "text" at bounding box center [267, 75] width 25 height 10
click at [280, 72] on button at bounding box center [285, 75] width 10 height 10
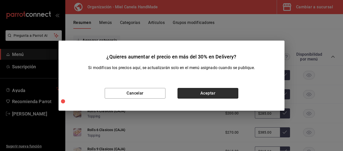
click at [221, 93] on button "Aceptar" at bounding box center [208, 93] width 61 height 11
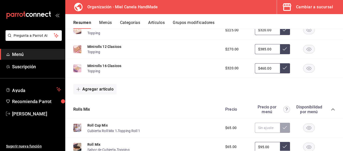
scroll to position [305, 0]
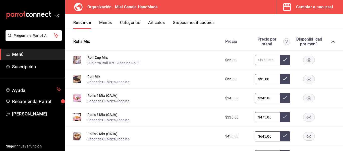
click at [268, 63] on input "text" at bounding box center [267, 60] width 25 height 10
click at [284, 57] on button at bounding box center [285, 60] width 10 height 10
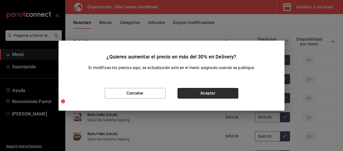
click at [191, 92] on button "Aceptar" at bounding box center [208, 93] width 61 height 11
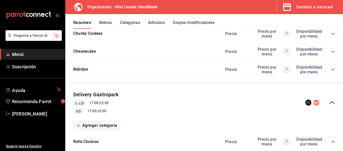
scroll to position [508, 0]
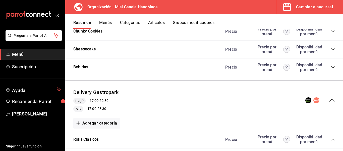
click at [329, 64] on div "Precio Precio por menú Disponibilidad por menú" at bounding box center [277, 67] width 115 height 10
click at [329, 65] on div "Precio Precio por menú Disponibilidad por menú" at bounding box center [277, 67] width 115 height 10
click at [331, 66] on icon "collapse-category-row" at bounding box center [333, 67] width 4 height 4
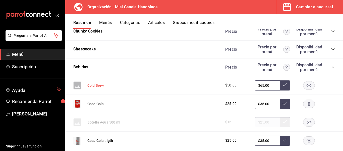
click at [95, 84] on button "Cold Brew" at bounding box center [95, 85] width 16 height 5
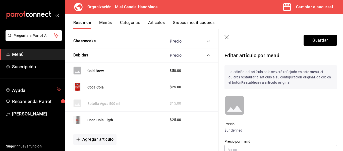
scroll to position [499, 0]
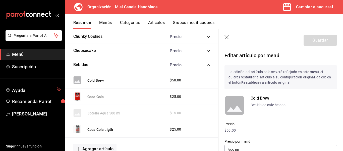
click at [152, 23] on button "Artículos" at bounding box center [156, 24] width 17 height 9
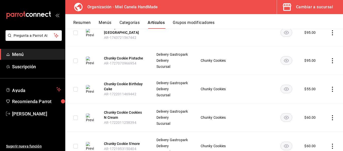
scroll to position [426, 0]
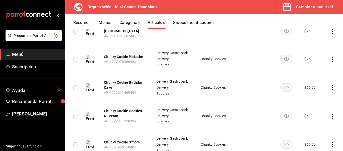
click at [87, 23] on button "Resumen" at bounding box center [81, 24] width 17 height 9
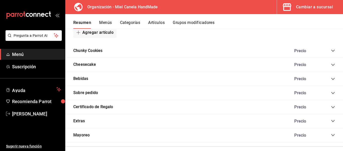
scroll to position [596, 0]
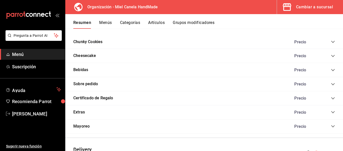
click at [331, 70] on icon "collapse-category-row" at bounding box center [333, 70] width 4 height 4
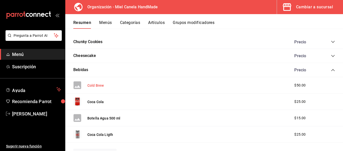
click at [97, 87] on button "Cold Brew" at bounding box center [95, 85] width 16 height 5
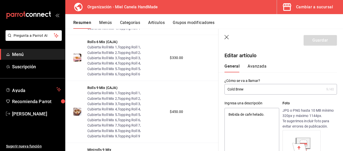
click at [293, 133] on div "Agrega una foto" at bounding box center [302, 149] width 36 height 36
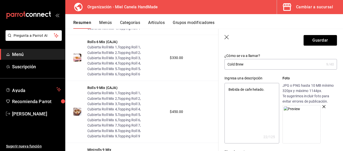
scroll to position [31, 0]
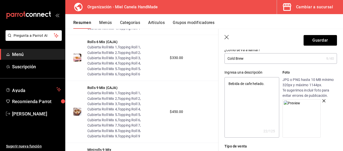
click at [265, 83] on textarea "Bebida de cafe helado." at bounding box center [252, 107] width 55 height 60
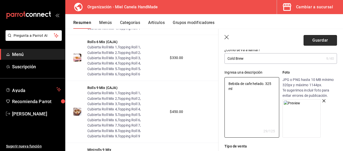
click at [308, 40] on button "Guardar" at bounding box center [320, 40] width 33 height 11
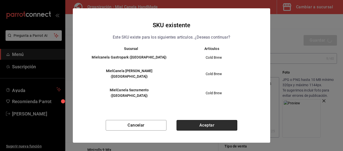
click at [206, 120] on button "Aceptar" at bounding box center [207, 125] width 61 height 11
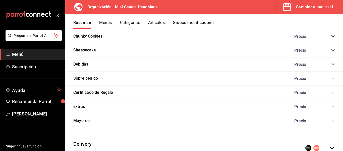
scroll to position [605, 0]
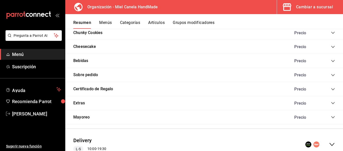
click at [208, 61] on div "Bebidas Precio" at bounding box center [204, 61] width 278 height 14
click at [331, 62] on icon "collapse-category-row" at bounding box center [333, 61] width 4 height 4
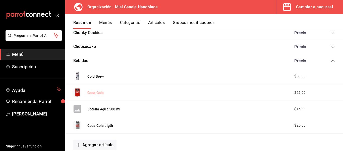
click at [93, 94] on button "Coca Cola" at bounding box center [95, 92] width 16 height 5
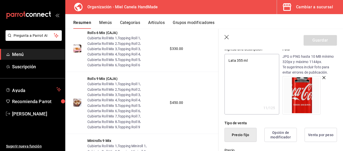
scroll to position [69, 0]
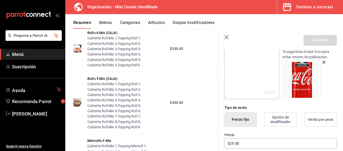
click at [305, 84] on img at bounding box center [302, 80] width 36 height 36
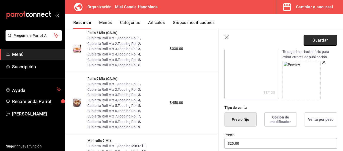
click at [315, 38] on button "Guardar" at bounding box center [320, 40] width 33 height 11
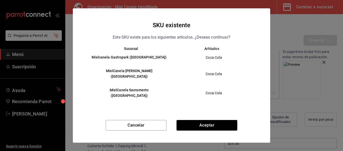
click at [197, 111] on div "SKU existente Este SKU existe para los siguientes articulos. ¿Deseas continuar?…" at bounding box center [172, 75] width 198 height 134
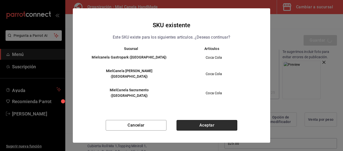
click at [197, 120] on button "Aceptar" at bounding box center [207, 125] width 61 height 11
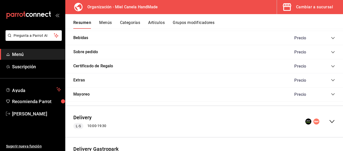
scroll to position [601, 0]
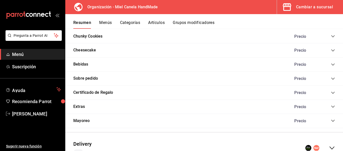
click at [331, 62] on icon "collapse-category-row" at bounding box center [333, 64] width 4 height 4
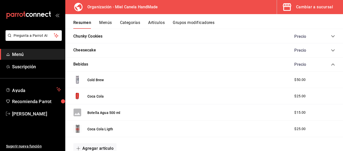
click at [77, 129] on img at bounding box center [77, 128] width 8 height 8
click at [92, 129] on button "Coca Cola Ligth" at bounding box center [100, 128] width 26 height 5
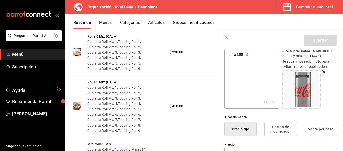
scroll to position [72, 0]
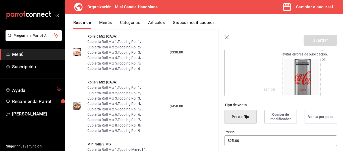
click at [310, 80] on img at bounding box center [302, 77] width 36 height 36
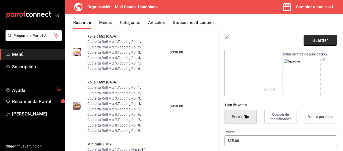
click at [322, 43] on button "Guardar" at bounding box center [320, 40] width 33 height 11
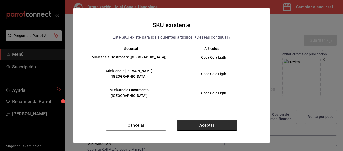
click at [236, 121] on button "Aceptar" at bounding box center [207, 125] width 61 height 11
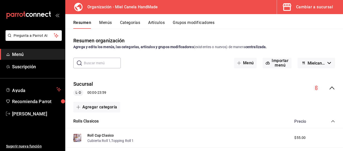
click at [106, 24] on button "Menús" at bounding box center [105, 24] width 13 height 9
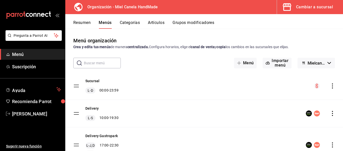
click at [330, 114] on icon "actions" at bounding box center [332, 113] width 5 height 5
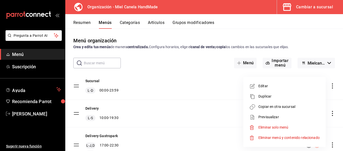
click at [279, 108] on span "Copiar en otra sucursal" at bounding box center [289, 106] width 61 height 5
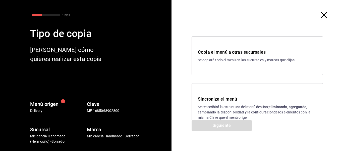
click at [234, 98] on h3 "Sincroniza el menú" at bounding box center [257, 98] width 119 height 7
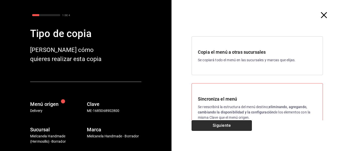
click at [229, 120] on button "Siguiente" at bounding box center [222, 125] width 60 height 11
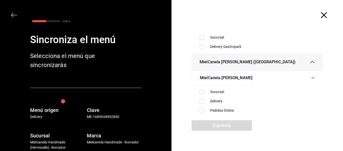
scroll to position [34, 0]
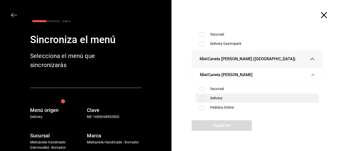
click at [220, 100] on div "Delivery" at bounding box center [262, 97] width 105 height 5
click at [221, 100] on div "Delivery" at bounding box center [262, 97] width 105 height 5
drag, startPoint x: 221, startPoint y: 100, endPoint x: 217, endPoint y: 99, distance: 4.1
click at [217, 99] on div "Delivery" at bounding box center [262, 97] width 105 height 5
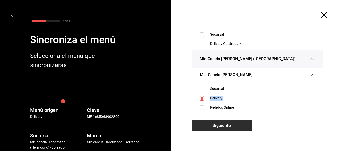
click at [212, 125] on button "Siguiente" at bounding box center [222, 125] width 60 height 11
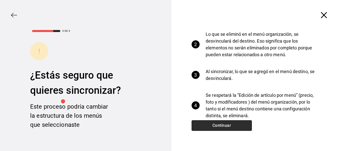
click at [237, 127] on button "Continuar" at bounding box center [222, 125] width 60 height 11
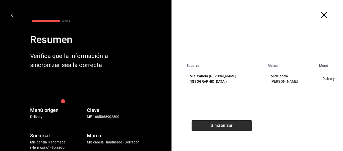
click at [237, 127] on button "Sincronizar" at bounding box center [222, 125] width 60 height 11
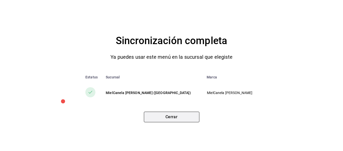
click at [170, 116] on button "Cerrar" at bounding box center [172, 116] width 56 height 11
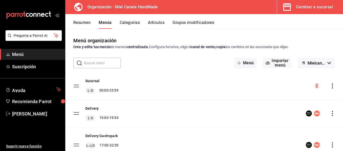
click at [83, 24] on button "Resumen" at bounding box center [81, 24] width 17 height 9
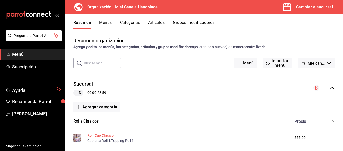
click at [94, 135] on button "Roll Cup Clasico" at bounding box center [100, 134] width 26 height 5
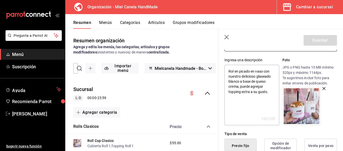
scroll to position [42, 0]
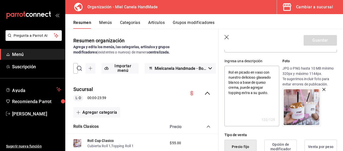
click at [238, 72] on textarea "Rol en picado en vaso con nuestro delicioso glaseado blanco a base de queso cre…" at bounding box center [252, 96] width 55 height 60
click at [306, 44] on button "Guardar" at bounding box center [320, 40] width 33 height 11
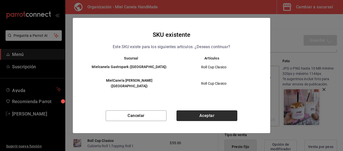
click at [207, 115] on button "Aceptar" at bounding box center [207, 115] width 61 height 11
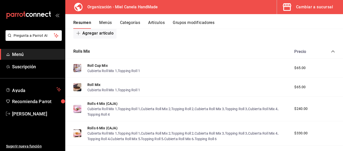
scroll to position [330, 0]
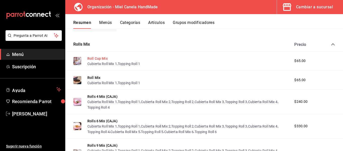
click at [97, 57] on button "Roll Cup Mix" at bounding box center [97, 58] width 20 height 5
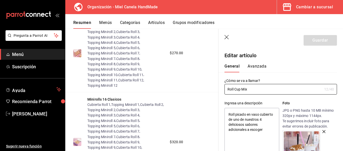
click at [107, 20] on div "Resumen Menús Categorías Artículos Grupos modificadores" at bounding box center [204, 21] width 278 height 15
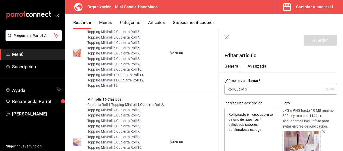
click at [107, 20] on div "Resumen Menús Categorías Artículos Grupos modificadores" at bounding box center [204, 21] width 278 height 15
click at [107, 25] on button "Menús" at bounding box center [105, 24] width 13 height 9
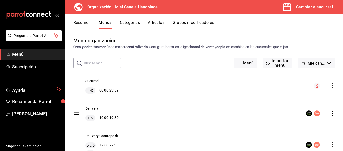
click at [330, 112] on icon "actions" at bounding box center [332, 113] width 5 height 5
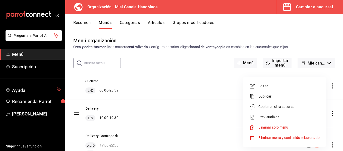
click at [297, 107] on span "Copiar en otra sucursal" at bounding box center [289, 106] width 61 height 5
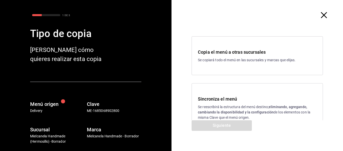
click at [215, 109] on p "Se reescribirá la estructura del menú destino; eliminando, agregando, cambiando…" at bounding box center [257, 112] width 119 height 16
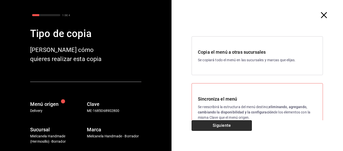
click at [211, 123] on button "Siguiente" at bounding box center [222, 125] width 60 height 11
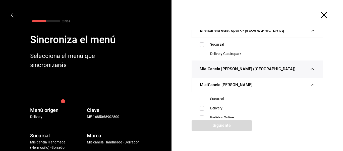
scroll to position [34, 0]
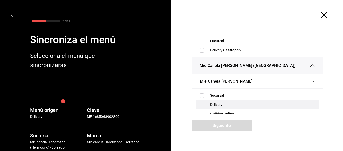
click at [229, 105] on div "Delivery" at bounding box center [262, 104] width 105 height 5
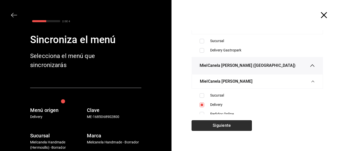
click at [218, 126] on button "Siguiente" at bounding box center [222, 125] width 60 height 11
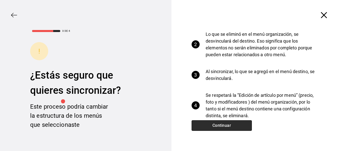
click at [245, 120] on button "Continuar" at bounding box center [222, 125] width 60 height 11
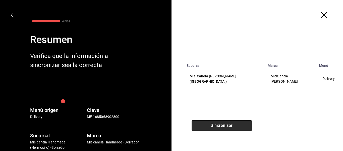
drag, startPoint x: 243, startPoint y: 124, endPoint x: 240, endPoint y: 126, distance: 3.4
click at [240, 126] on button "Sincronizar" at bounding box center [222, 125] width 60 height 11
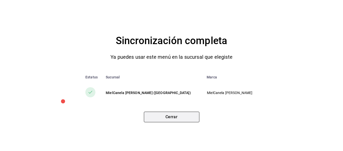
click at [170, 116] on button "Cerrar" at bounding box center [172, 116] width 56 height 11
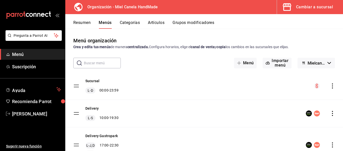
click at [329, 141] on div "Delivery Gastropark L-J,D 17:00 - 22:30 V,S 17:00 - 23:30" at bounding box center [204, 144] width 278 height 35
click at [330, 145] on icon "actions" at bounding box center [332, 144] width 5 height 5
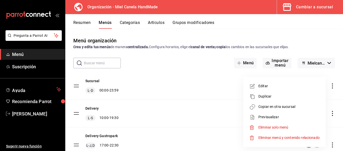
click at [284, 108] on span "Copiar en otra sucursal" at bounding box center [289, 106] width 61 height 5
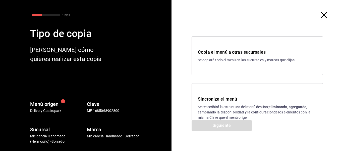
click at [229, 96] on h3 "Sincroniza el menú" at bounding box center [257, 98] width 119 height 7
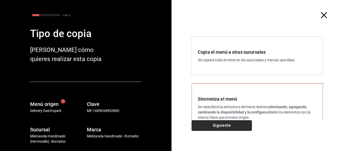
click at [219, 130] on button "Siguiente" at bounding box center [222, 125] width 60 height 11
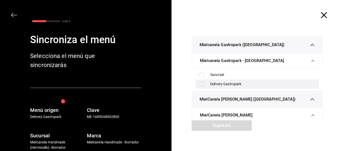
click at [248, 84] on div "Delivery Gastropark" at bounding box center [262, 83] width 105 height 5
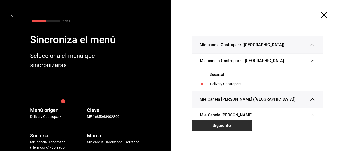
click at [228, 124] on button "Siguiente" at bounding box center [222, 125] width 60 height 11
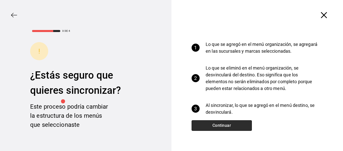
click at [241, 123] on button "Continuar" at bounding box center [222, 125] width 60 height 11
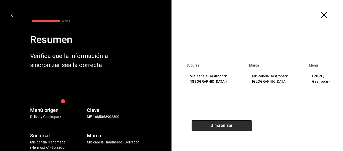
click at [250, 127] on button "Sincronizar" at bounding box center [222, 125] width 60 height 11
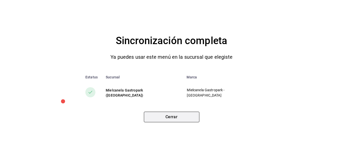
click at [178, 115] on button "Cerrar" at bounding box center [172, 116] width 56 height 11
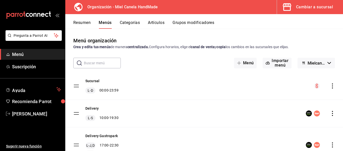
click at [317, 8] on div "Cambiar a sucursal" at bounding box center [314, 7] width 37 height 7
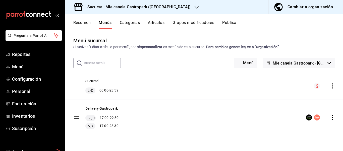
click at [229, 22] on button "Publicar" at bounding box center [230, 24] width 16 height 9
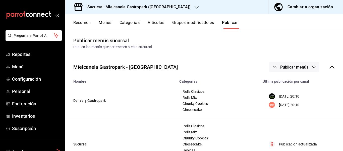
click at [286, 72] on div "Mielcanela Gastropark - [GEOGRAPHIC_DATA] Publicar menús" at bounding box center [204, 67] width 278 height 19
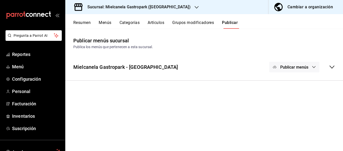
click at [281, 70] on button "Publicar menús" at bounding box center [295, 67] width 50 height 11
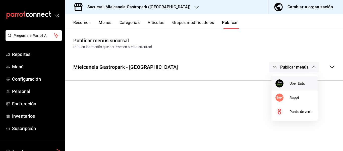
click at [278, 80] on img at bounding box center [280, 83] width 8 height 8
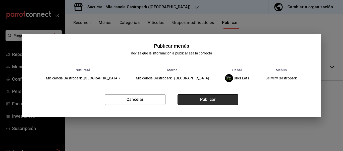
click at [226, 98] on button "Publicar" at bounding box center [208, 99] width 61 height 11
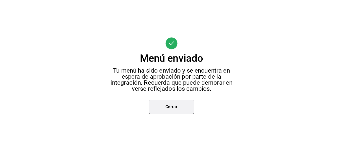
click at [181, 108] on button "Cerrar" at bounding box center [171, 107] width 45 height 14
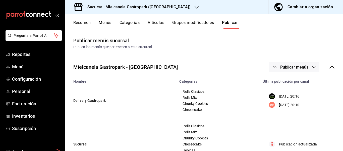
click at [294, 68] on span "Publicar menús" at bounding box center [295, 67] width 28 height 5
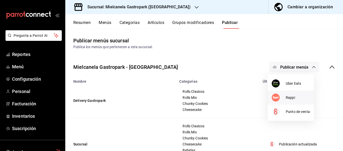
click at [280, 93] on li "Rappi" at bounding box center [291, 97] width 46 height 14
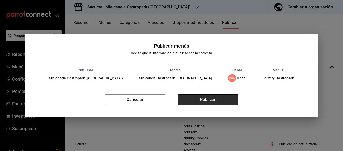
click at [210, 98] on button "Publicar" at bounding box center [208, 99] width 61 height 11
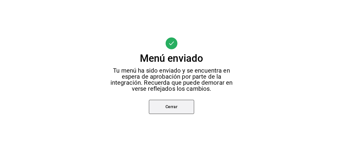
click at [165, 103] on button "Cerrar" at bounding box center [171, 107] width 45 height 14
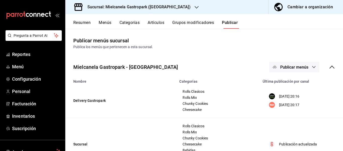
click at [110, 4] on h3 "Sucursal: Mielcanela Gastropark ([GEOGRAPHIC_DATA])" at bounding box center [136, 7] width 107 height 6
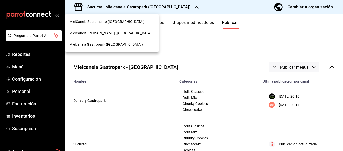
click at [95, 31] on span "MielCanela [PERSON_NAME] ([GEOGRAPHIC_DATA])" at bounding box center [110, 32] width 83 height 5
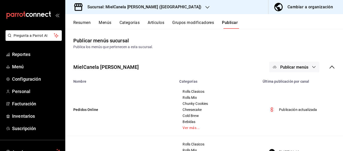
click at [295, 68] on span "Publicar menús" at bounding box center [295, 67] width 28 height 5
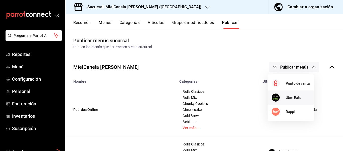
click at [281, 99] on div at bounding box center [279, 97] width 14 height 8
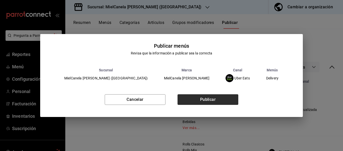
click at [229, 94] on div "Cancelar Publicar" at bounding box center [171, 101] width 263 height 31
click at [229, 97] on button "Publicar" at bounding box center [208, 99] width 61 height 11
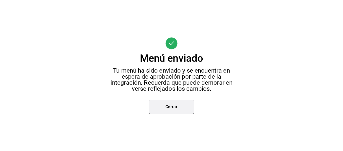
click at [178, 101] on button "Cerrar" at bounding box center [171, 107] width 45 height 14
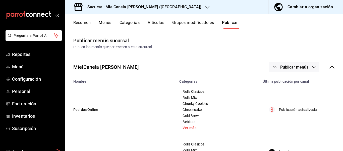
click at [272, 70] on button "Publicar menús" at bounding box center [295, 67] width 50 height 11
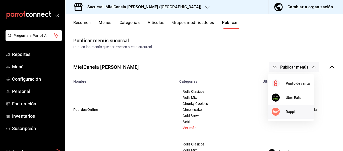
click at [281, 116] on li "Rappi" at bounding box center [291, 111] width 46 height 14
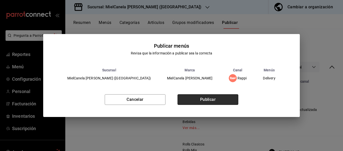
click at [193, 101] on button "Publicar" at bounding box center [208, 99] width 61 height 11
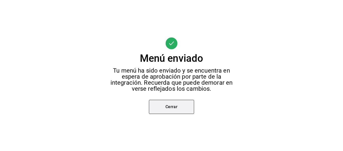
click at [180, 105] on button "Cerrar" at bounding box center [171, 107] width 45 height 14
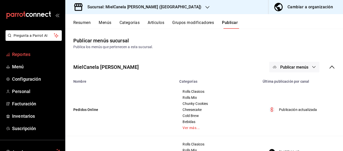
click at [21, 56] on span "Reportes" at bounding box center [36, 54] width 49 height 7
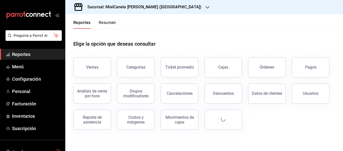
click at [108, 10] on h3 "Sucursal: MielCanela [PERSON_NAME] ([GEOGRAPHIC_DATA])" at bounding box center [142, 7] width 118 height 6
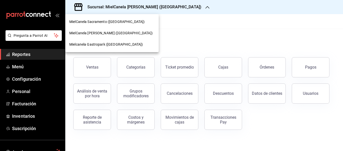
click at [101, 45] on span "Mielcanela Gastropark ([GEOGRAPHIC_DATA])" at bounding box center [106, 44] width 74 height 5
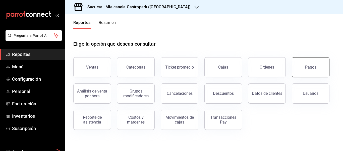
click at [305, 73] on button "Pagos" at bounding box center [311, 67] width 38 height 20
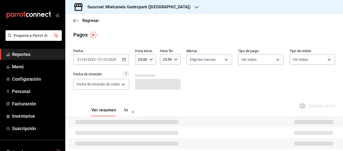
click at [96, 65] on div "Fecha [DATE] [DATE] - [DATE] [DATE] Hora inicio 00:00 Hora inicio Hora fin 23:5…" at bounding box center [204, 71] width 262 height 49
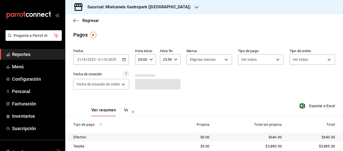
click at [120, 59] on div "[DATE] [DATE] - [DATE] [DATE]" at bounding box center [101, 59] width 56 height 11
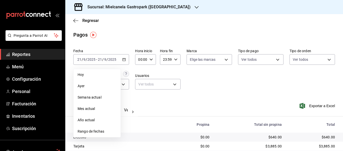
click at [90, 129] on span "Rango de fechas" at bounding box center [97, 130] width 39 height 5
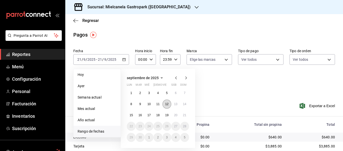
click at [166, 102] on button "12" at bounding box center [167, 103] width 9 height 9
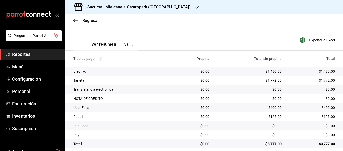
scroll to position [71, 0]
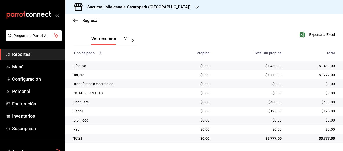
click at [125, 37] on button "Ver pagos" at bounding box center [133, 40] width 19 height 9
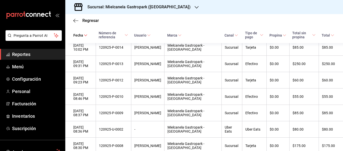
scroll to position [216, 0]
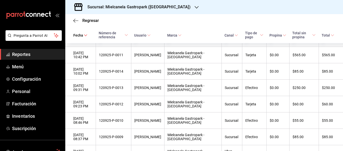
click at [164, 47] on th "[PERSON_NAME]" at bounding box center [147, 38] width 33 height 16
click at [121, 40] on div "120925-P-0015" at bounding box center [113, 38] width 29 height 4
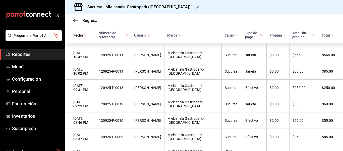
click at [116, 40] on div "120925-P-0015" at bounding box center [113, 38] width 29 height 4
copy div "120925-P-0015"
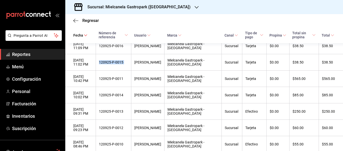
scroll to position [190, 0]
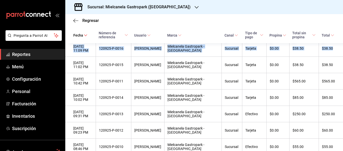
drag, startPoint x: 339, startPoint y: 75, endPoint x: 343, endPoint y: 78, distance: 5.2
click at [343, 78] on div "Regresar Pagos Fecha [DATE] [DATE] - [DATE] [DATE] Hora inicio 00:00 Hora inici…" at bounding box center [204, 82] width 278 height 137
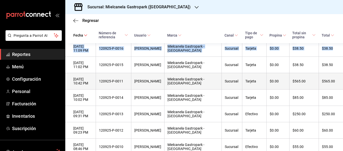
click at [306, 89] on th "$565.00" at bounding box center [304, 81] width 29 height 16
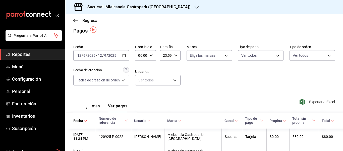
scroll to position [13, 0]
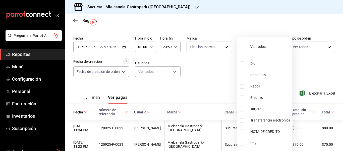
click at [252, 51] on body "Pregunta a Parrot AI Reportes Menú Configuración Personal Facturación Inventari…" at bounding box center [171, 75] width 343 height 151
click at [204, 55] on div at bounding box center [171, 75] width 343 height 151
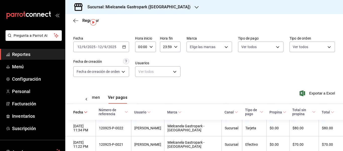
click at [261, 41] on div "Ver todos" at bounding box center [261, 45] width 46 height 13
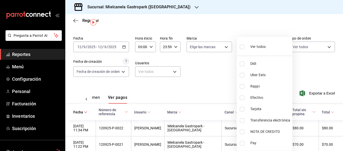
click at [261, 46] on body "Pregunta a Parrot AI Reportes Menú Configuración Personal Facturación Inventari…" at bounding box center [171, 75] width 343 height 151
click at [258, 112] on li "Tarjeta" at bounding box center [265, 108] width 56 height 11
click at [317, 72] on div at bounding box center [171, 75] width 343 height 151
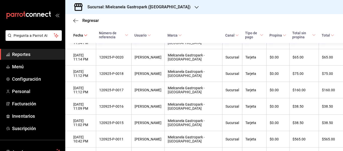
scroll to position [100, 0]
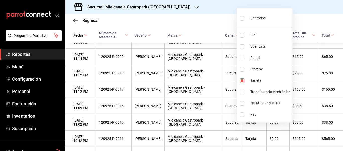
click at [343, 90] on div at bounding box center [171, 75] width 343 height 151
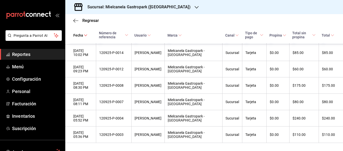
scroll to position [209, 0]
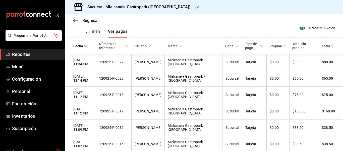
scroll to position [68, 0]
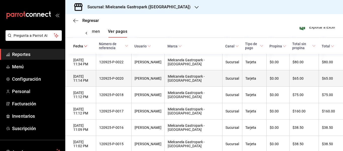
click at [334, 90] on th "$75.00" at bounding box center [331, 94] width 24 height 16
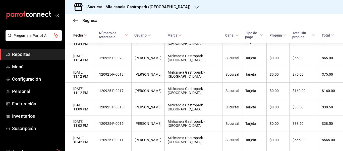
scroll to position [108, 0]
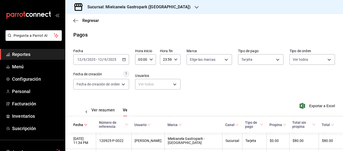
scroll to position [0, 15]
